Goal: Task Accomplishment & Management: Manage account settings

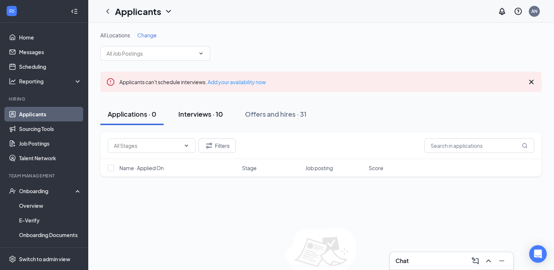
click at [201, 120] on button "Interviews · 10" at bounding box center [200, 114] width 59 height 22
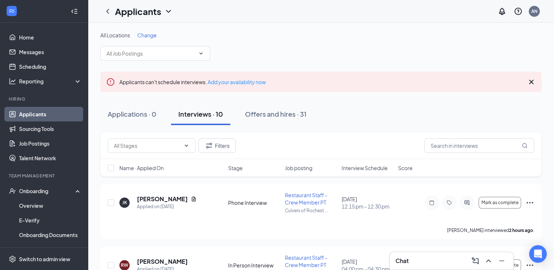
click at [532, 82] on icon "Cross" at bounding box center [531, 82] width 4 height 4
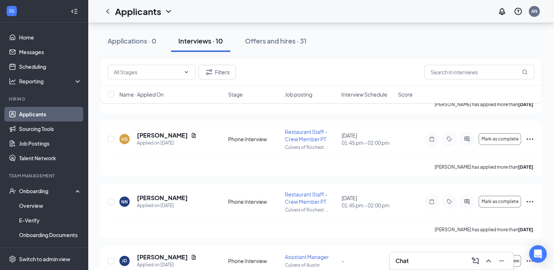
scroll to position [464, 0]
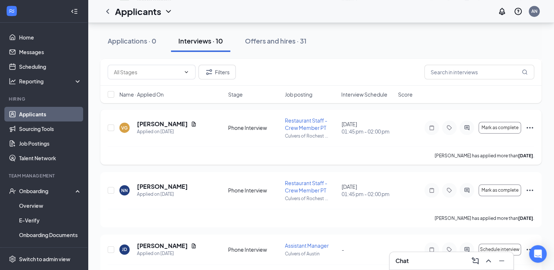
click at [107, 130] on div "VG Victoria García Applied on Aug 14 Phone Interview Restaurant Staff - Crew Me…" at bounding box center [320, 137] width 441 height 55
click at [108, 130] on input "checkbox" at bounding box center [111, 128] width 7 height 7
checkbox input "true"
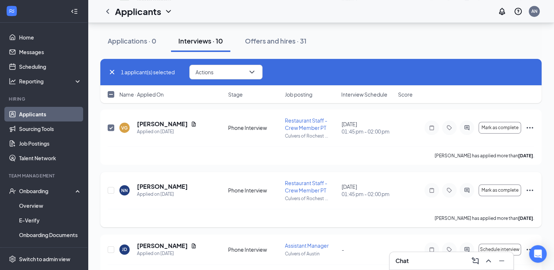
click at [112, 193] on div at bounding box center [111, 190] width 7 height 22
click at [111, 191] on input "checkbox" at bounding box center [111, 190] width 7 height 7
checkbox input "true"
click at [110, 247] on input "checkbox" at bounding box center [111, 250] width 7 height 7
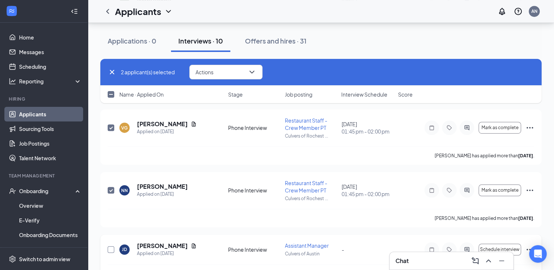
checkbox input "true"
click at [252, 67] on button "Actions" at bounding box center [225, 72] width 73 height 15
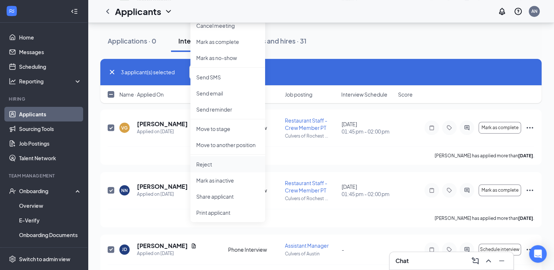
click at [215, 163] on p "Reject" at bounding box center [227, 164] width 63 height 7
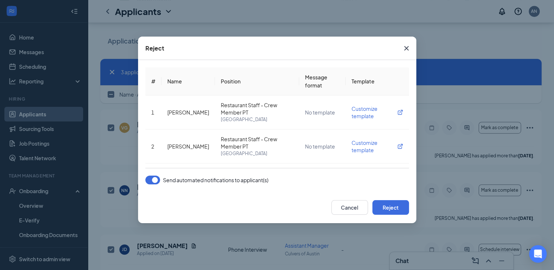
click at [161, 177] on div "Send automated notifications to applicant(s)" at bounding box center [206, 180] width 123 height 9
click at [160, 177] on div "Send automated notifications to applicant(s)" at bounding box center [206, 180] width 123 height 9
drag, startPoint x: 160, startPoint y: 177, endPoint x: 156, endPoint y: 179, distance: 4.8
click at [156, 179] on div "Send automated notifications to applicant(s)" at bounding box center [206, 180] width 123 height 9
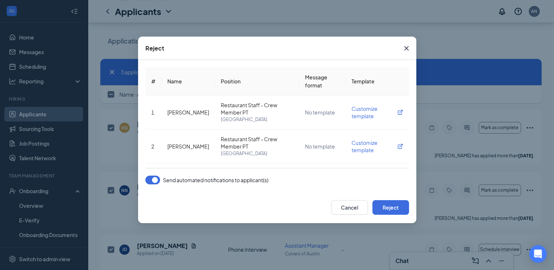
click at [156, 179] on button "button" at bounding box center [152, 180] width 15 height 9
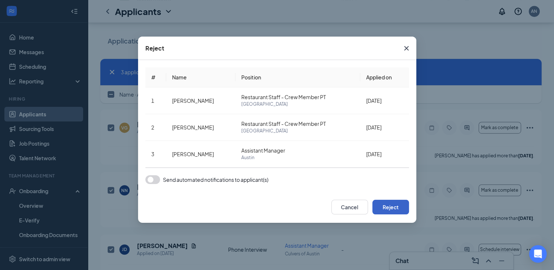
click at [379, 204] on button "Reject" at bounding box center [391, 207] width 37 height 15
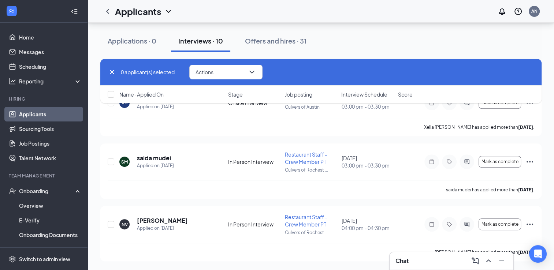
scroll to position [304, 0]
click at [114, 72] on icon "Cross" at bounding box center [112, 72] width 9 height 9
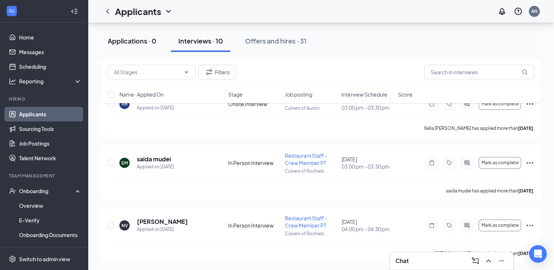
click at [121, 49] on button "Applications · 0" at bounding box center [131, 41] width 63 height 22
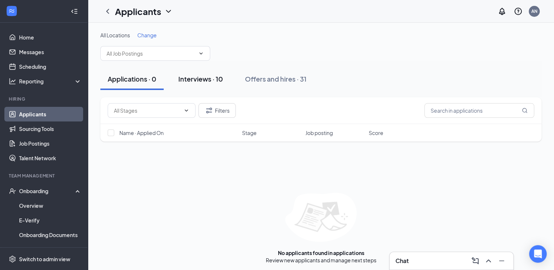
click at [197, 76] on div "Interviews · 10" at bounding box center [200, 78] width 45 height 9
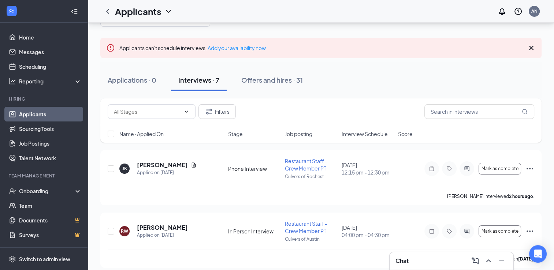
scroll to position [35, 0]
click at [111, 168] on input "checkbox" at bounding box center [111, 168] width 7 height 7
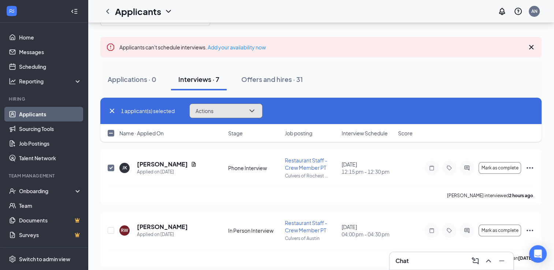
click at [212, 111] on span "Actions" at bounding box center [205, 110] width 18 height 5
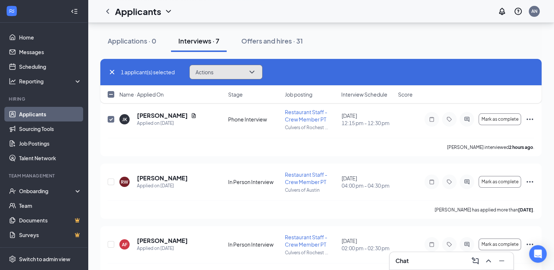
scroll to position [87, 0]
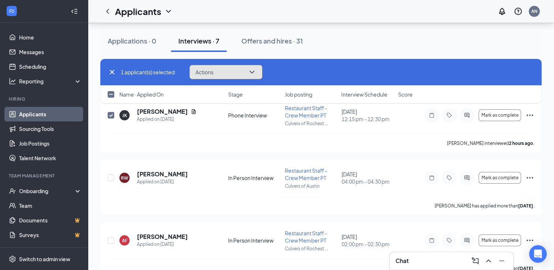
click at [229, 75] on button "Actions" at bounding box center [225, 72] width 73 height 15
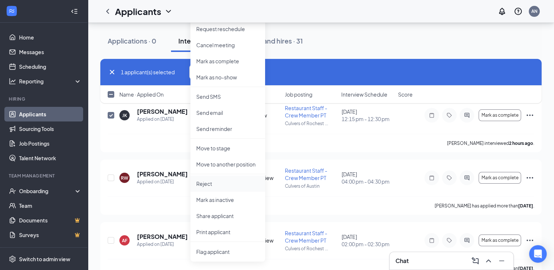
click at [214, 182] on p "Reject" at bounding box center [227, 183] width 63 height 7
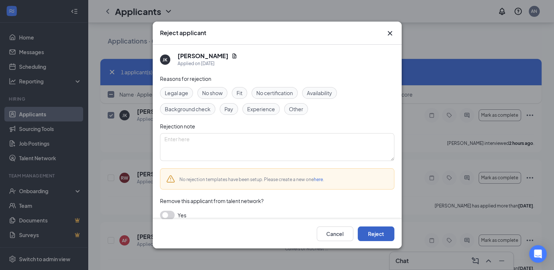
click at [382, 241] on button "Reject" at bounding box center [376, 234] width 37 height 15
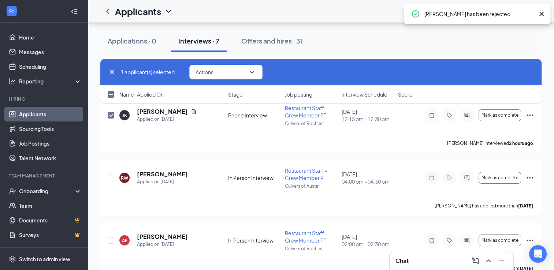
checkbox input "false"
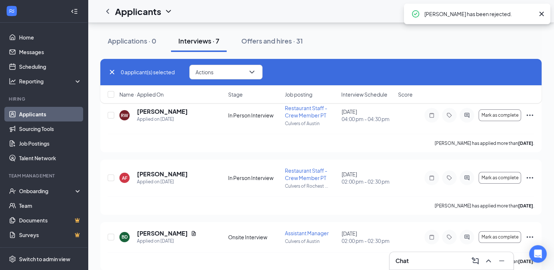
click at [110, 75] on icon "Cross" at bounding box center [112, 72] width 9 height 9
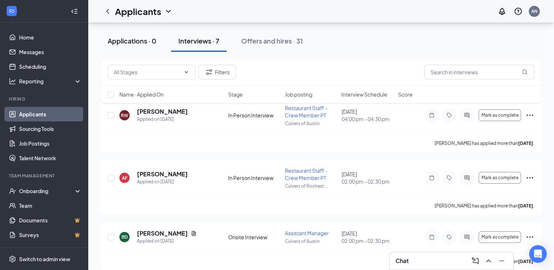
click at [154, 42] on div "Applications · 0" at bounding box center [132, 40] width 49 height 9
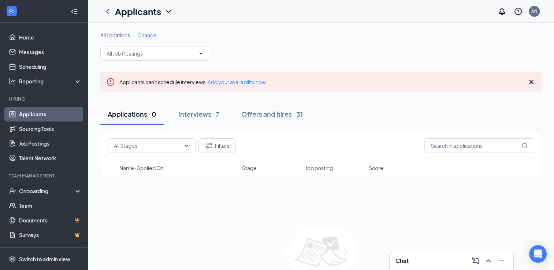
click at [201, 43] on div "All Locations Change" at bounding box center [320, 46] width 441 height 29
click at [204, 119] on button "Interviews · 7" at bounding box center [199, 114] width 56 height 22
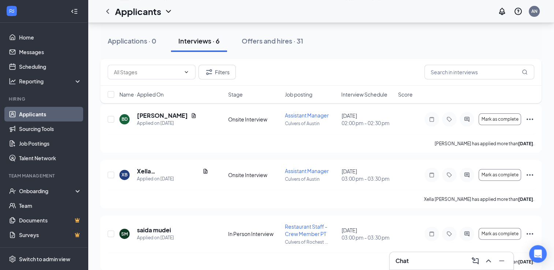
scroll to position [277, 0]
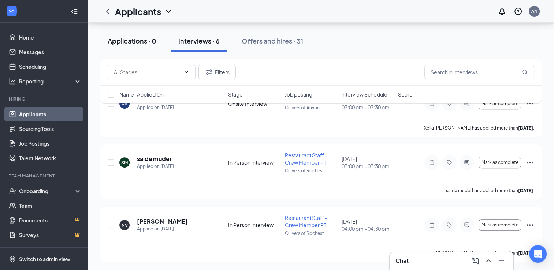
click at [129, 39] on div "Applications · 0" at bounding box center [132, 40] width 49 height 9
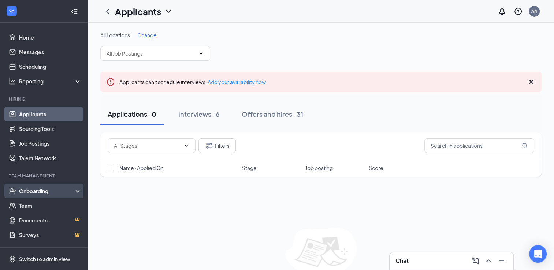
click at [38, 188] on div "Onboarding" at bounding box center [47, 191] width 56 height 7
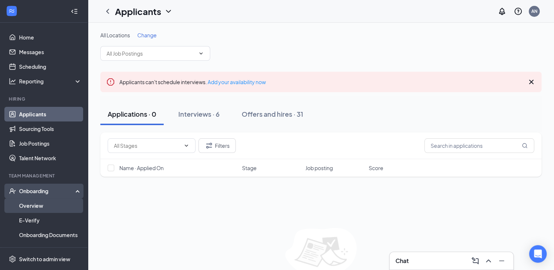
click at [32, 210] on link "Overview" at bounding box center [50, 206] width 63 height 15
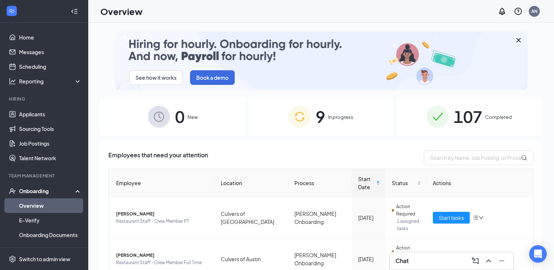
click at [318, 121] on span "9" at bounding box center [321, 116] width 10 height 25
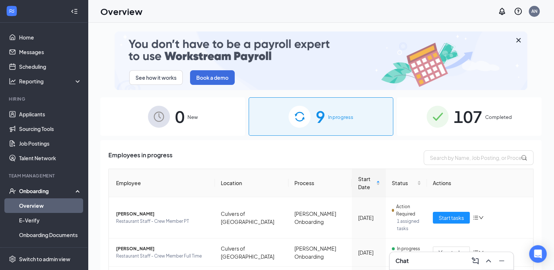
click at [460, 98] on div "See how it works Book a demo 0 New 9 In progress 107 Completed Employees in pro…" at bounding box center [320, 163] width 441 height 263
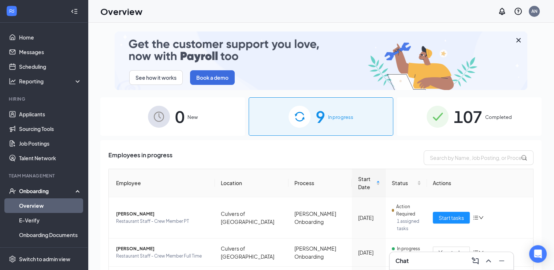
click at [474, 115] on span "107" at bounding box center [468, 116] width 29 height 25
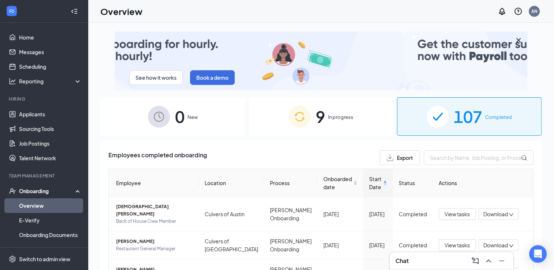
scroll to position [290, 0]
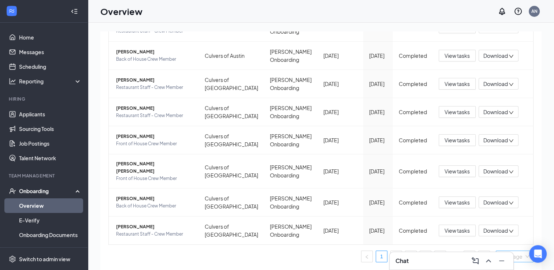
click at [519, 260] on span "10 / page" at bounding box center [514, 256] width 29 height 11
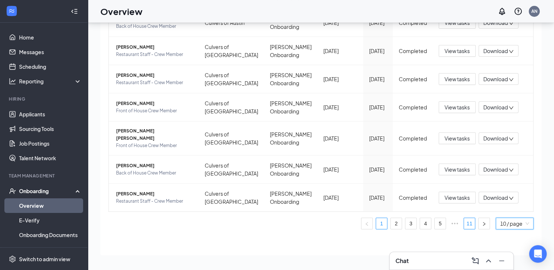
click at [467, 226] on link "11" at bounding box center [469, 223] width 11 height 11
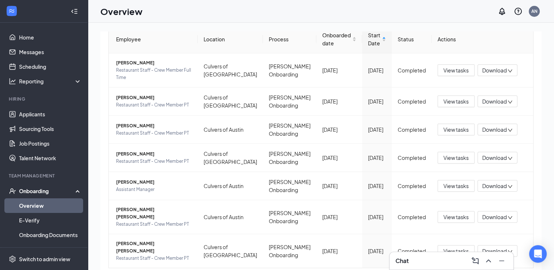
scroll to position [181, 0]
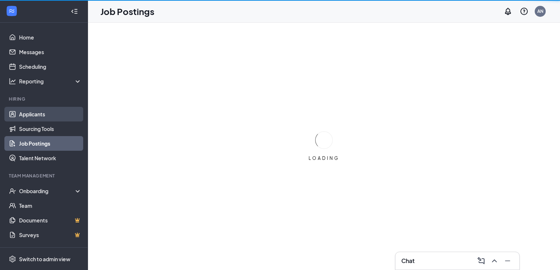
click at [32, 116] on link "Applicants" at bounding box center [50, 114] width 63 height 15
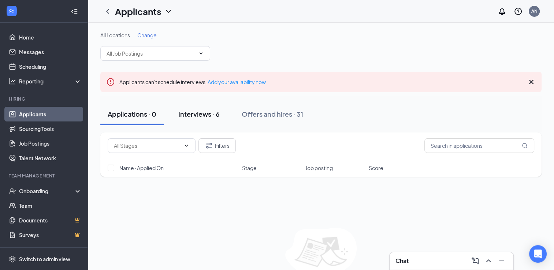
click at [199, 117] on div "Interviews · 6" at bounding box center [198, 114] width 41 height 9
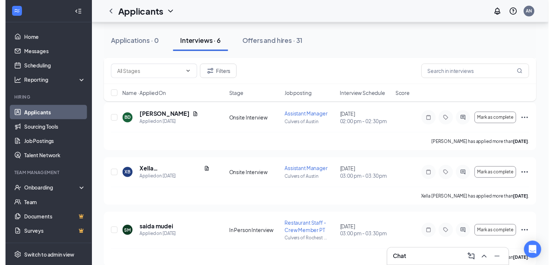
scroll to position [210, 0]
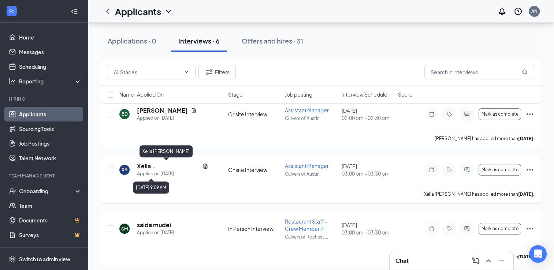
click at [162, 169] on h5 "Xella [PERSON_NAME]" at bounding box center [168, 166] width 63 height 8
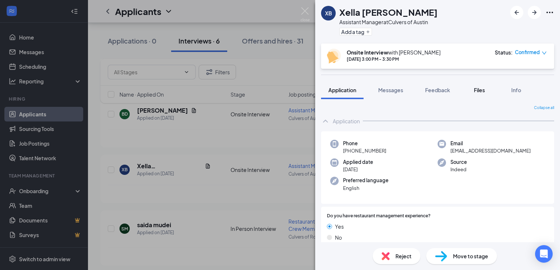
click at [491, 90] on button "Files" at bounding box center [479, 90] width 29 height 18
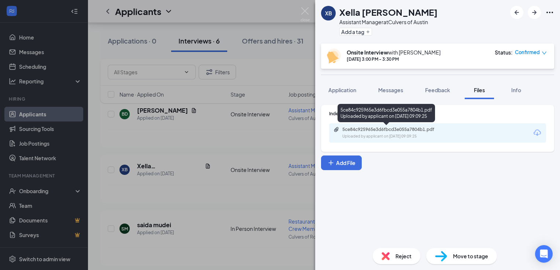
click at [363, 129] on div "5ce84c925965e3d6fbcd3e055a7804b1.pdf" at bounding box center [393, 130] width 103 height 6
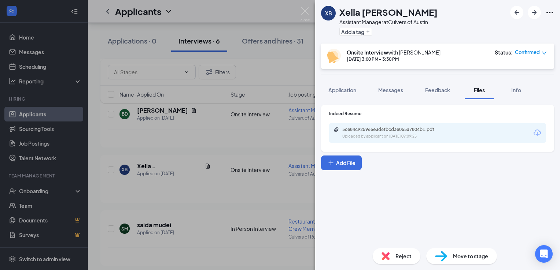
click at [317, 13] on div "XB Xella Bongard Assistant Manager at Culvers of Austin Add a tag" at bounding box center [437, 22] width 245 height 44
click at [305, 13] on img at bounding box center [304, 14] width 9 height 14
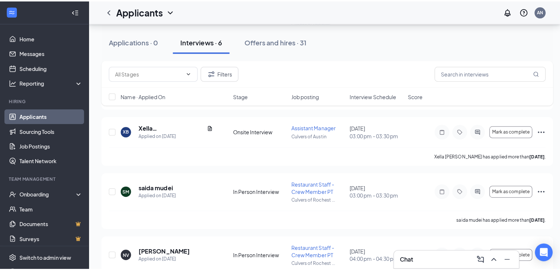
scroll to position [253, 0]
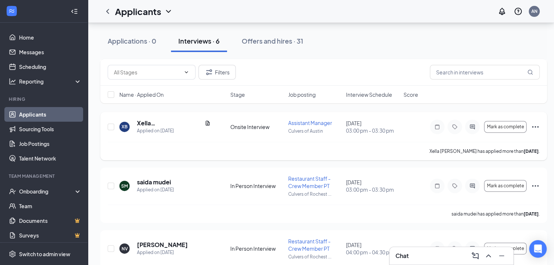
click at [304, 133] on p "Culvers of Austin" at bounding box center [314, 131] width 53 height 6
click at [149, 122] on h5 "Xella Bongard" at bounding box center [169, 123] width 65 height 8
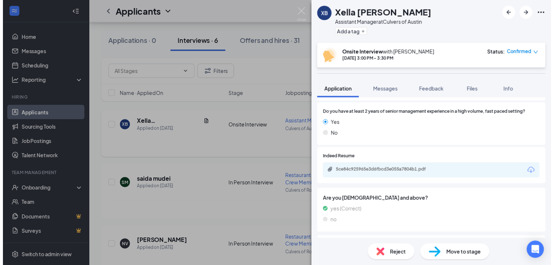
scroll to position [159, 0]
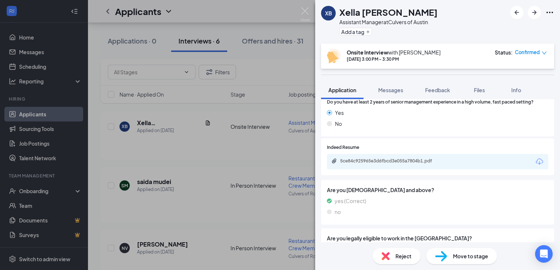
click at [336, 164] on div "5ce84c925965e3d6fbcd3e055a7804b1.pdf" at bounding box center [390, 161] width 119 height 7
click at [304, 15] on img at bounding box center [304, 14] width 9 height 14
